Goal: Information Seeking & Learning: Learn about a topic

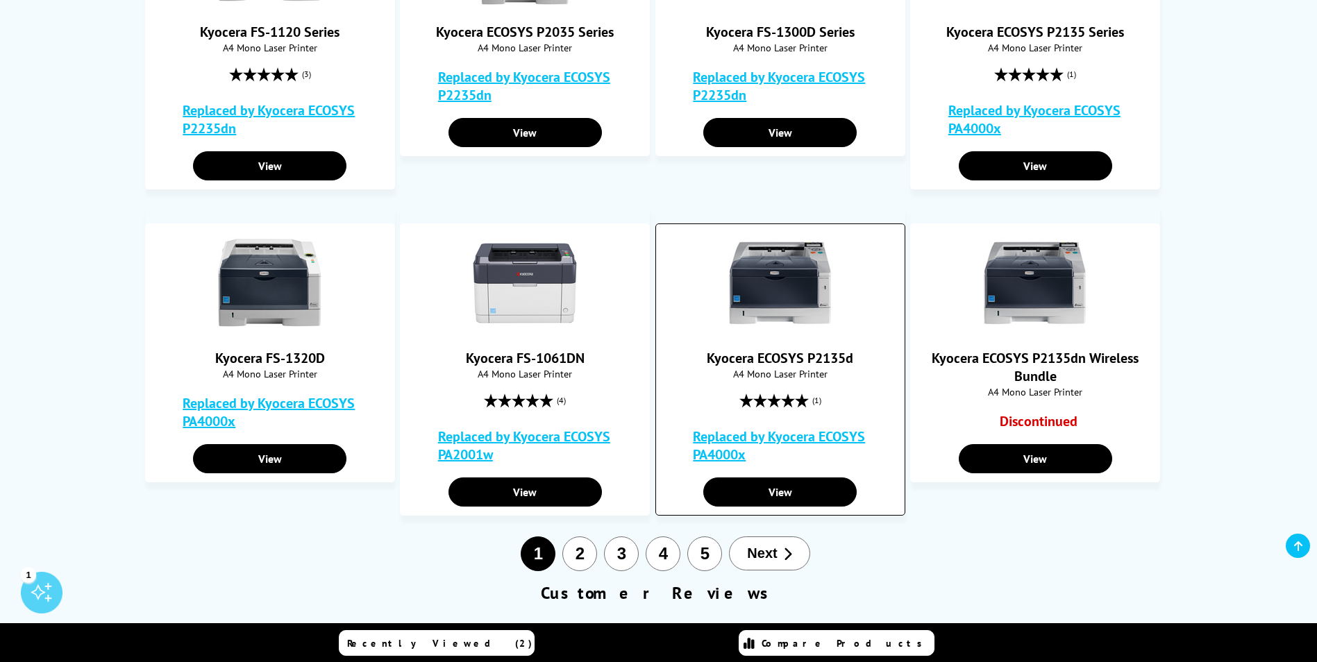
scroll to position [694, 0]
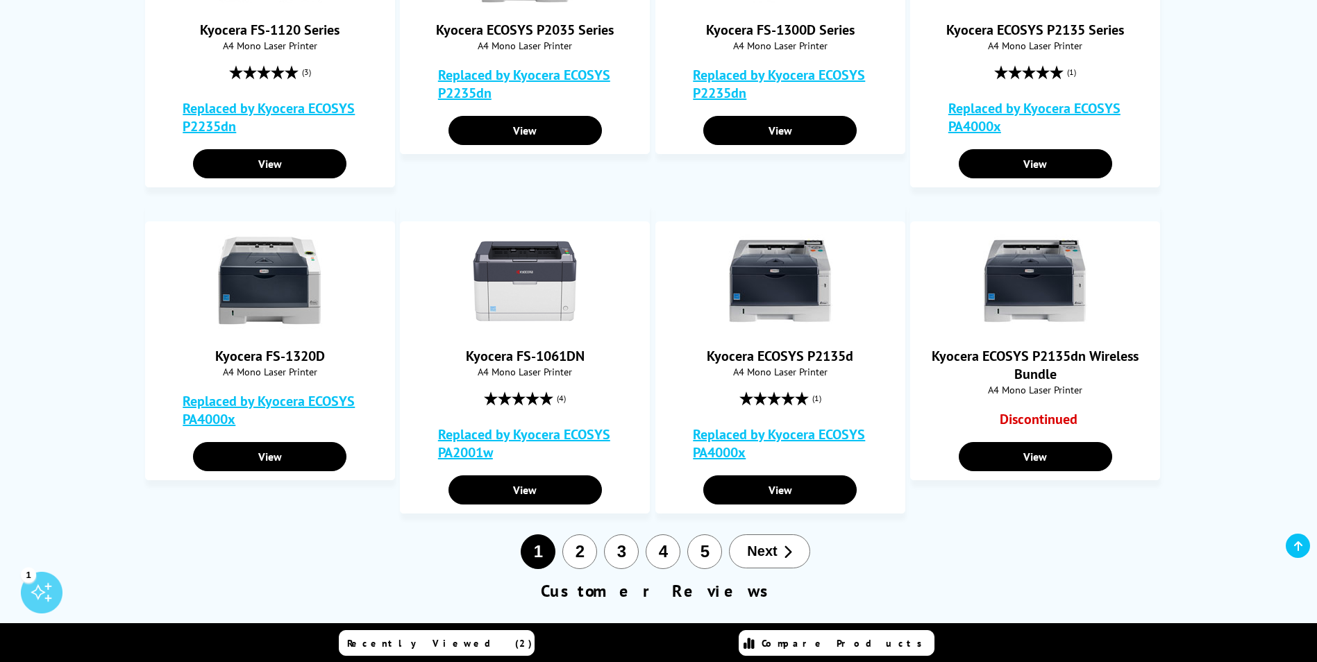
click at [585, 550] on button "2" at bounding box center [579, 552] width 35 height 35
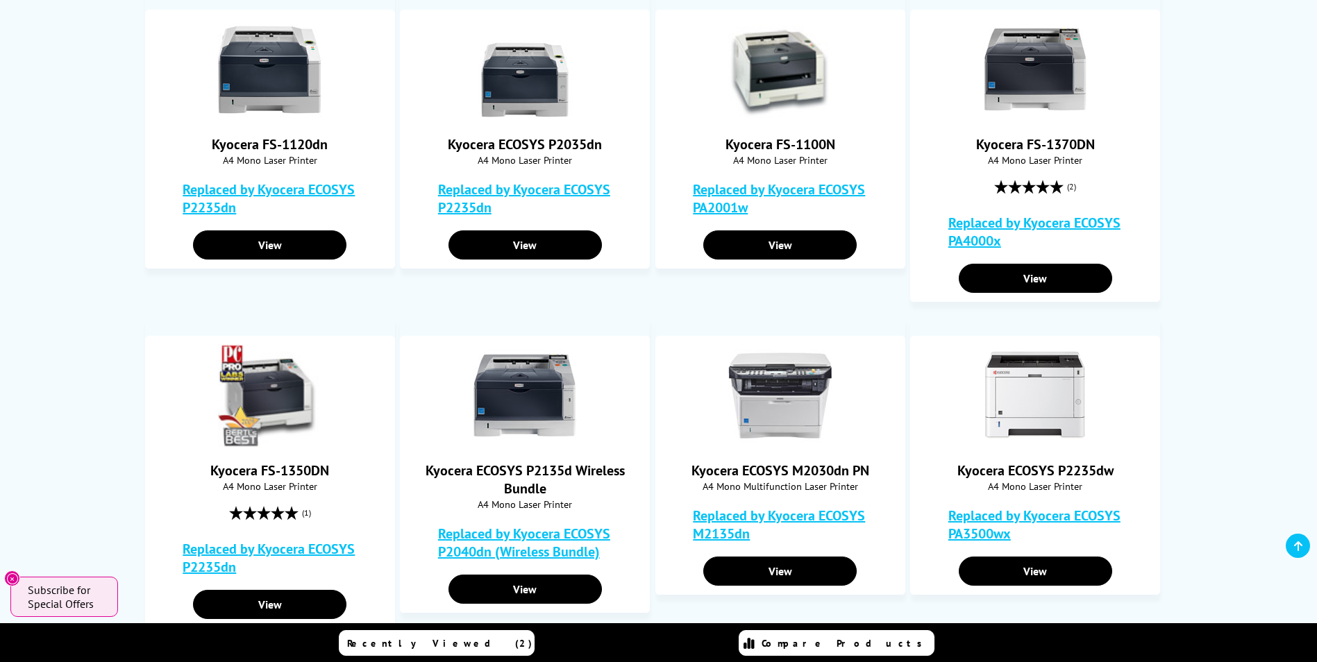
scroll to position [347, 0]
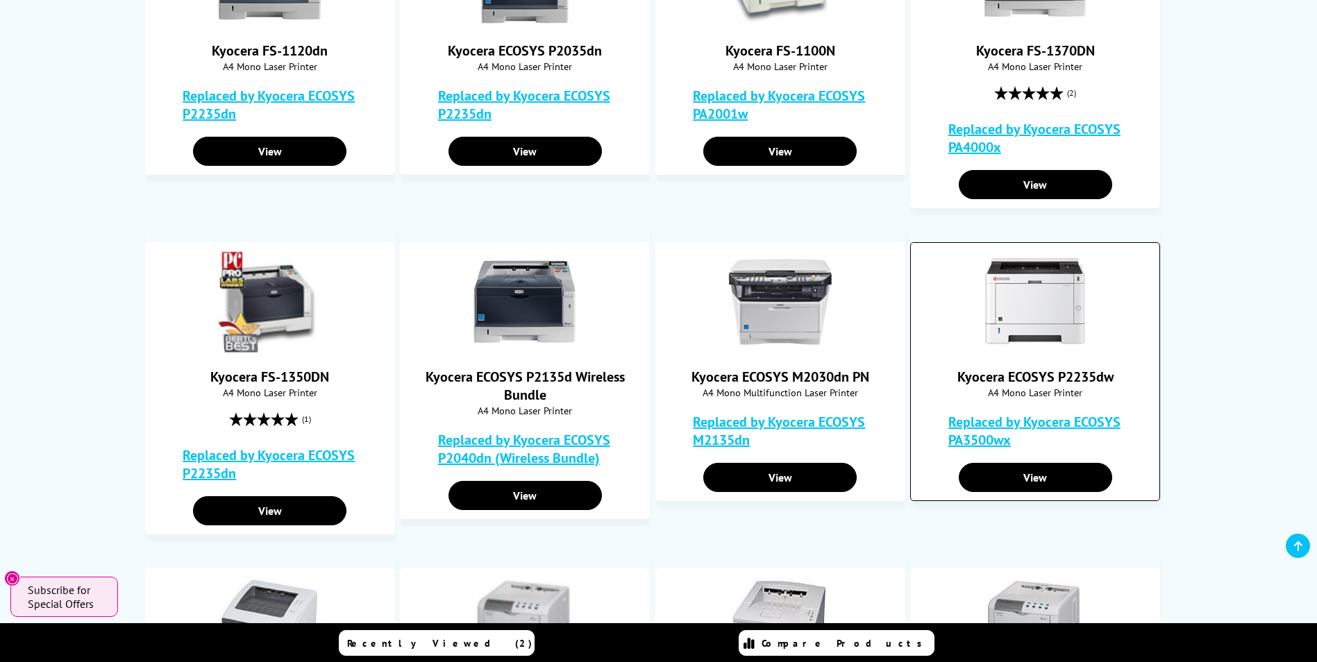
click at [1031, 342] on img at bounding box center [1035, 302] width 104 height 104
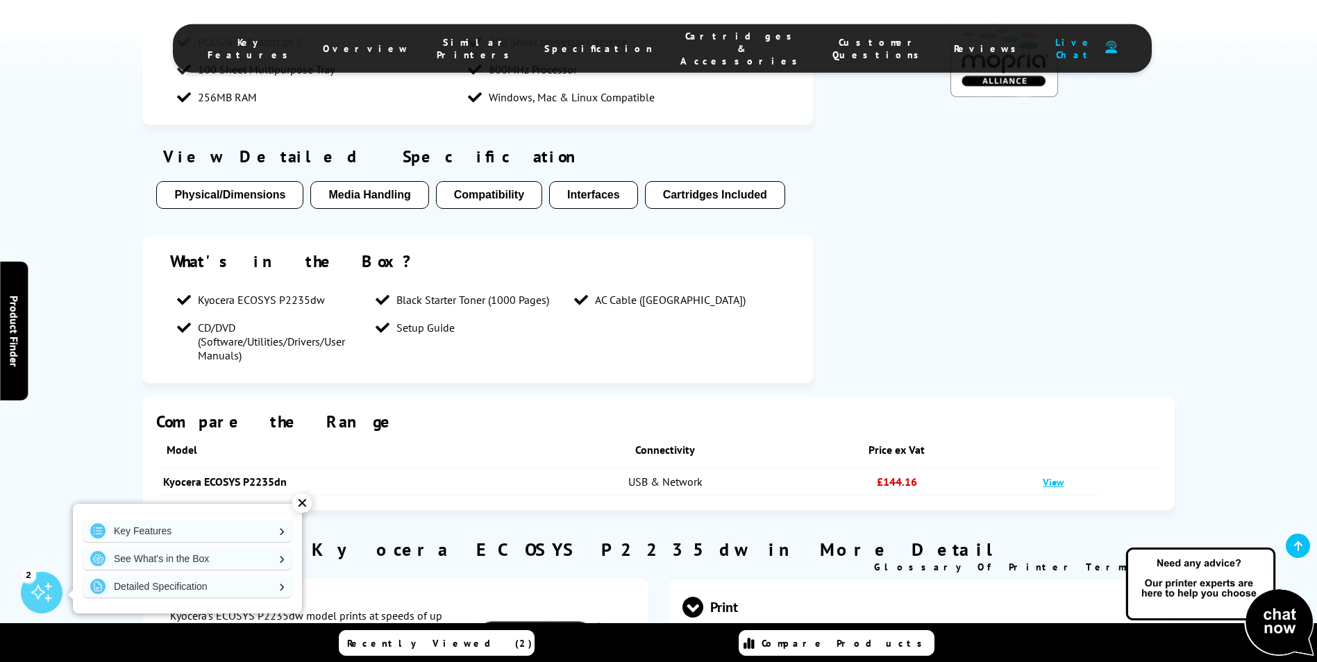
scroll to position [1042, 0]
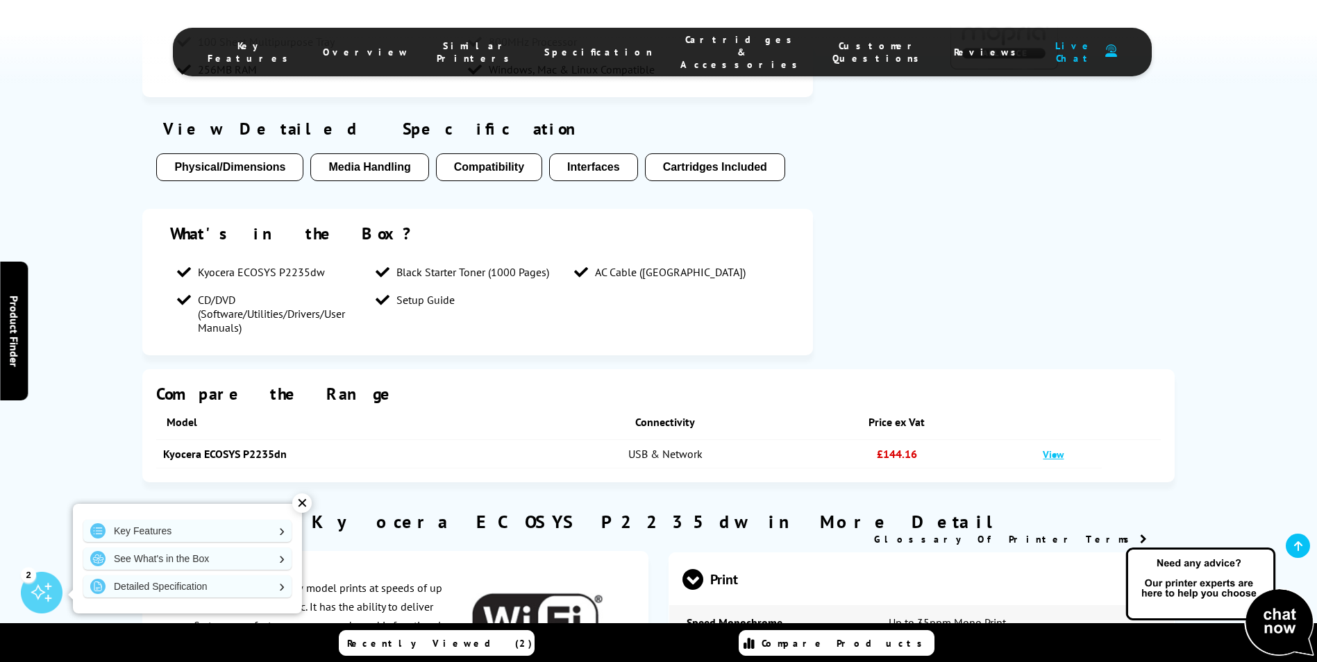
click at [253, 456] on link "Kyocera ECOSYS P2235dn" at bounding box center [225, 454] width 124 height 14
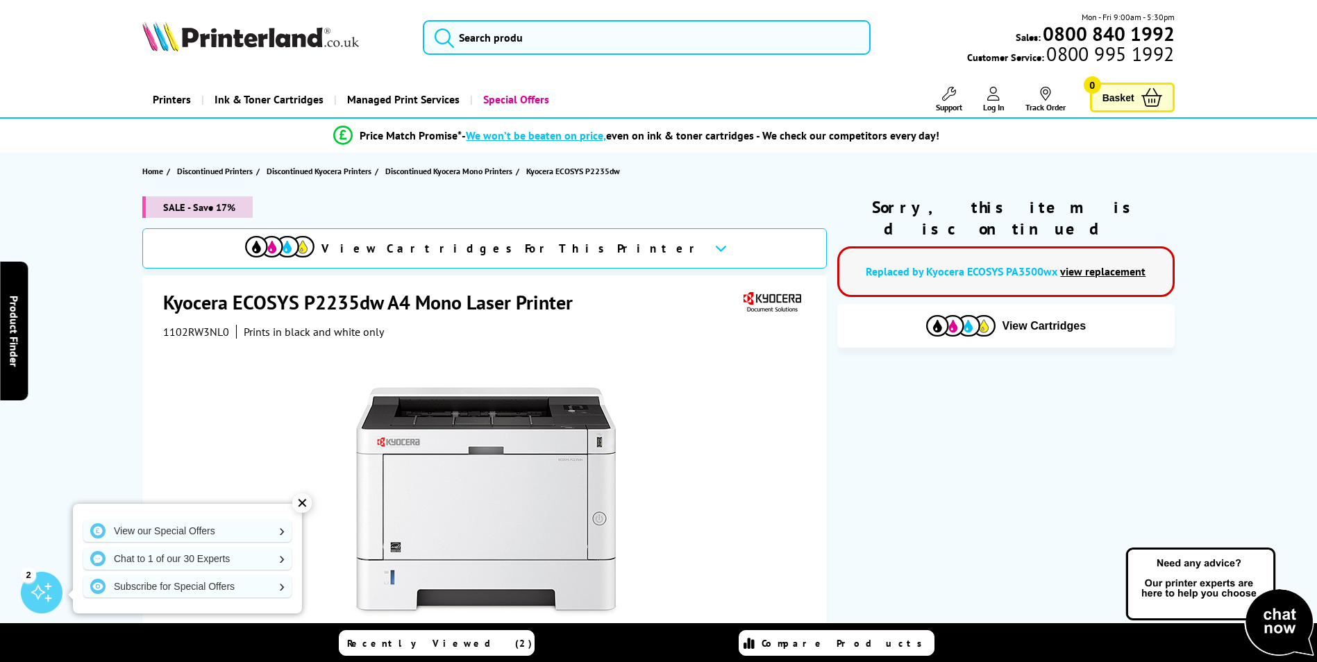
click at [1001, 265] on link "Replaced by Kyocera ECOSYS PA3500wx" at bounding box center [962, 272] width 192 height 14
click at [1011, 265] on link "Replaced by Kyocera ECOSYS PA3500wx" at bounding box center [962, 272] width 192 height 14
